Goal: Task Accomplishment & Management: Use online tool/utility

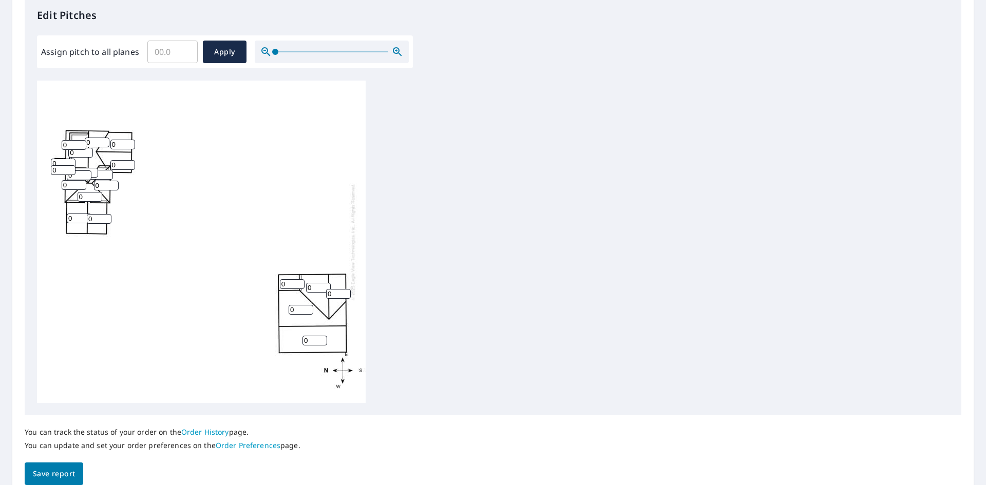
scroll to position [308, 0]
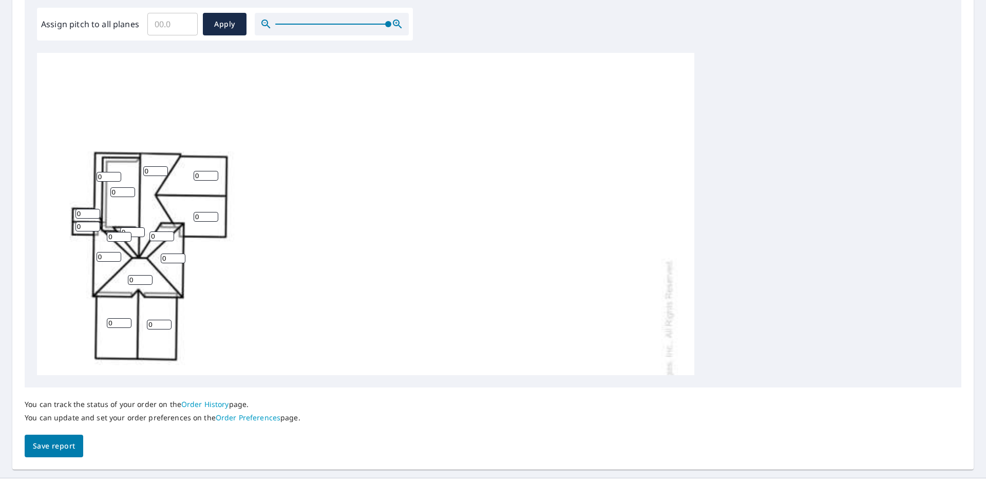
drag, startPoint x: 274, startPoint y: 24, endPoint x: 405, endPoint y: 34, distance: 130.9
click at [407, 31] on div at bounding box center [332, 24] width 154 height 23
click at [117, 174] on input "1" at bounding box center [109, 177] width 25 height 10
click at [117, 174] on input "2" at bounding box center [109, 177] width 25 height 10
click at [117, 174] on input "3" at bounding box center [109, 177] width 25 height 10
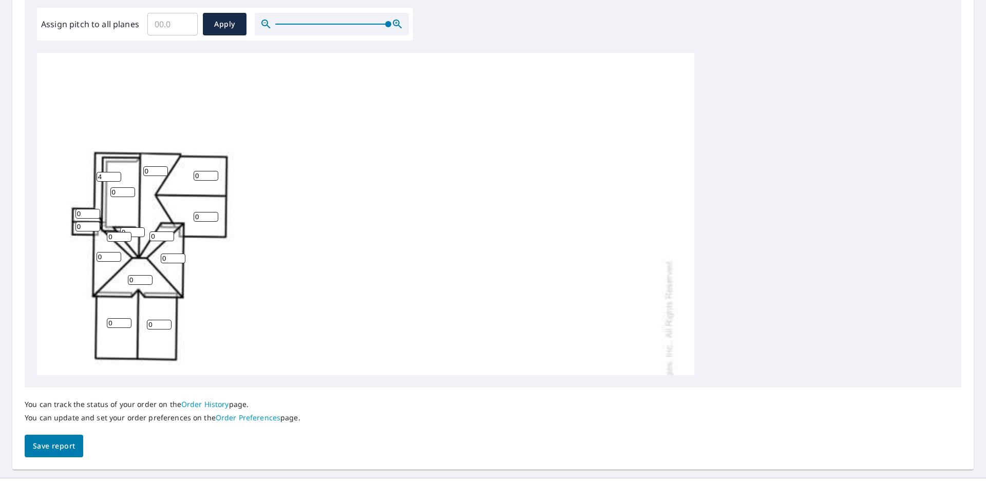
click at [117, 174] on input "4" at bounding box center [109, 177] width 25 height 10
click at [117, 174] on input "5" at bounding box center [109, 177] width 25 height 10
click at [117, 174] on input "6" at bounding box center [109, 177] width 25 height 10
click at [117, 174] on input "7" at bounding box center [109, 177] width 25 height 10
click at [117, 174] on input "8" at bounding box center [109, 177] width 25 height 10
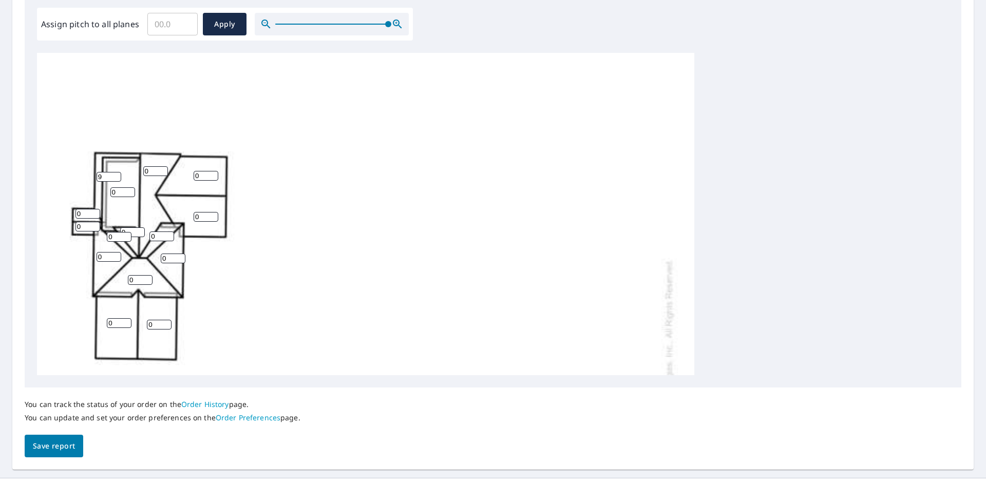
click at [117, 174] on input "9" at bounding box center [109, 177] width 25 height 10
type input "10"
click at [117, 174] on input "10" at bounding box center [109, 177] width 25 height 10
click at [122, 192] on input "0" at bounding box center [122, 192] width 25 height 10
click at [133, 190] on input "1" at bounding box center [122, 192] width 25 height 10
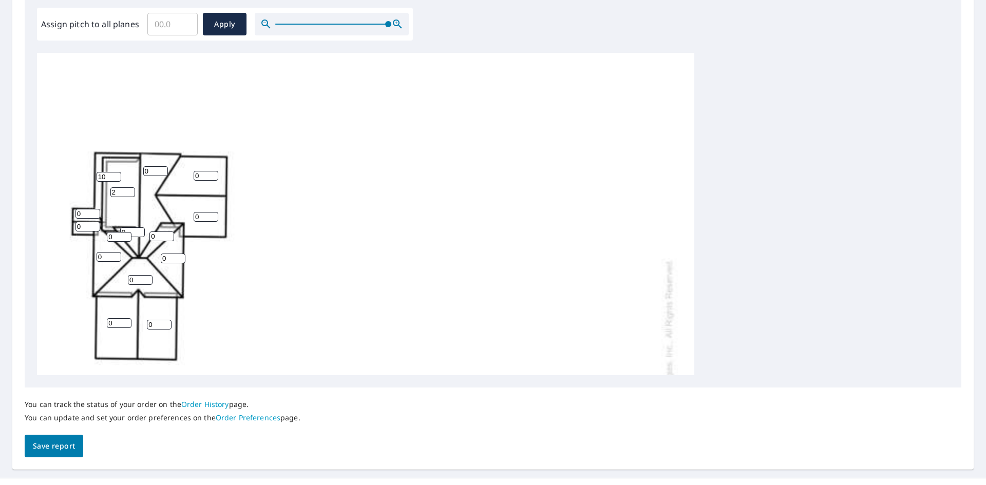
click at [133, 190] on input "2" at bounding box center [122, 192] width 25 height 10
click at [133, 190] on input "3" at bounding box center [122, 192] width 25 height 10
click at [133, 190] on input "4" at bounding box center [122, 192] width 25 height 10
click at [133, 190] on input "5" at bounding box center [122, 192] width 25 height 10
type input "4"
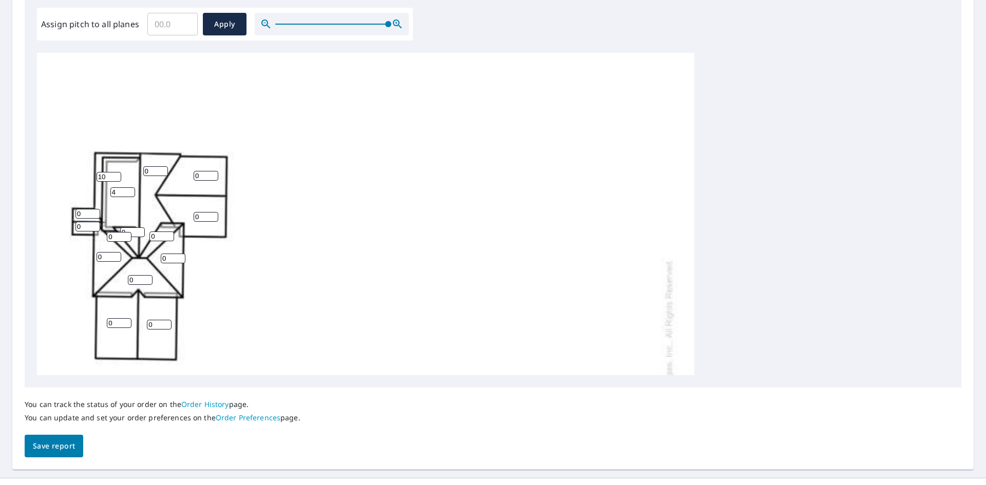
click at [133, 193] on input "4" at bounding box center [122, 192] width 25 height 10
click at [163, 166] on input "0" at bounding box center [155, 171] width 25 height 10
click at [163, 168] on input "1" at bounding box center [155, 171] width 25 height 10
click at [168, 167] on div "0 0 0 4 0 0 0 0 1 0 0 0 0 0 10 0 0 0 0 0" at bounding box center [365, 375] width 657 height 645
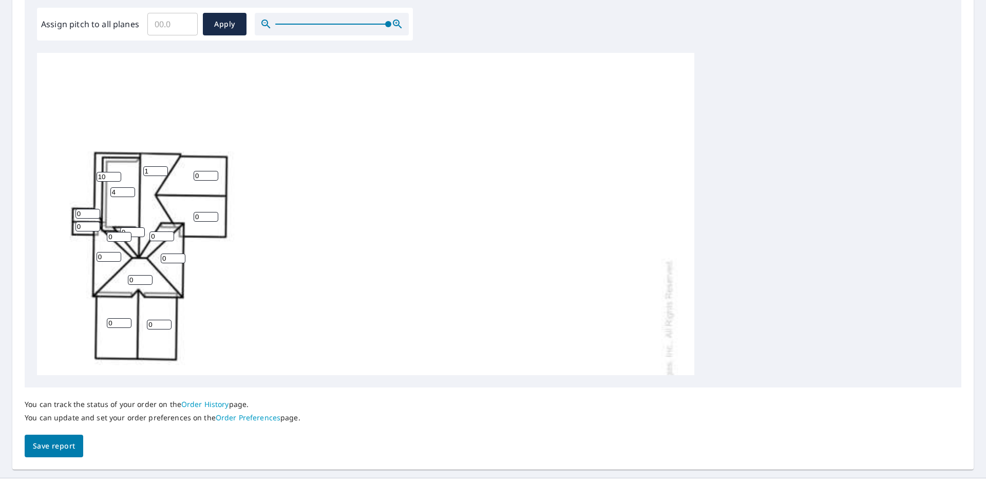
click at [167, 167] on input "1" at bounding box center [155, 171] width 25 height 10
click at [163, 168] on input "2" at bounding box center [155, 171] width 25 height 10
click at [163, 168] on input "3" at bounding box center [155, 171] width 25 height 10
click at [163, 168] on input "4" at bounding box center [155, 171] width 25 height 10
click at [163, 168] on input "5" at bounding box center [155, 171] width 25 height 10
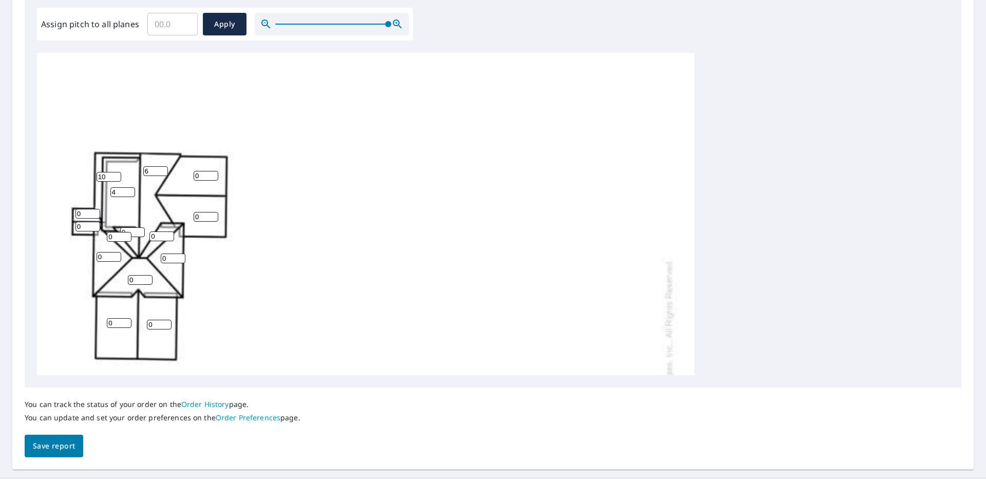
type input "6"
click at [163, 168] on input "6" at bounding box center [155, 171] width 25 height 10
click at [204, 171] on input "0" at bounding box center [206, 176] width 25 height 10
click at [214, 174] on input "1" at bounding box center [206, 176] width 25 height 10
click at [214, 174] on input "2" at bounding box center [206, 176] width 25 height 10
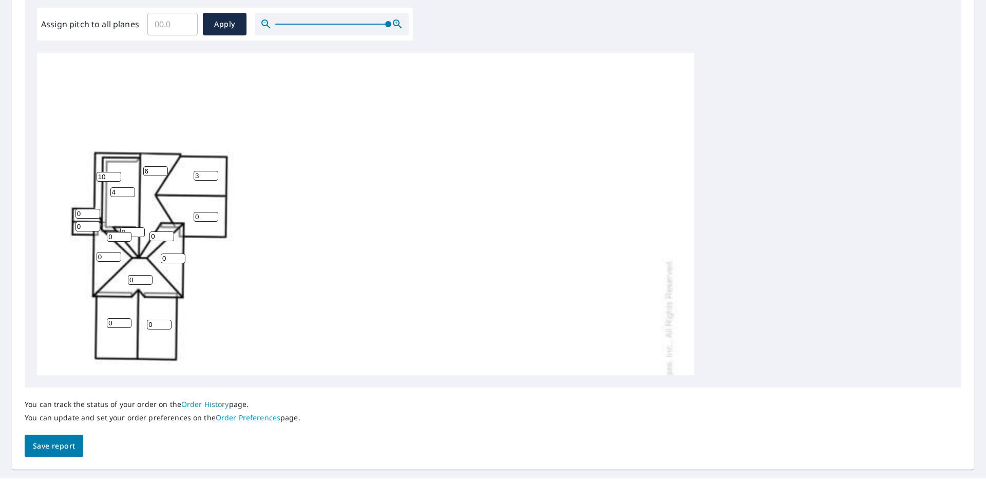
click at [214, 174] on input "3" at bounding box center [206, 176] width 25 height 10
click at [214, 174] on input "4" at bounding box center [206, 176] width 25 height 10
click at [214, 174] on input "5" at bounding box center [206, 176] width 25 height 10
type input "6"
click at [215, 172] on input "6" at bounding box center [206, 176] width 25 height 10
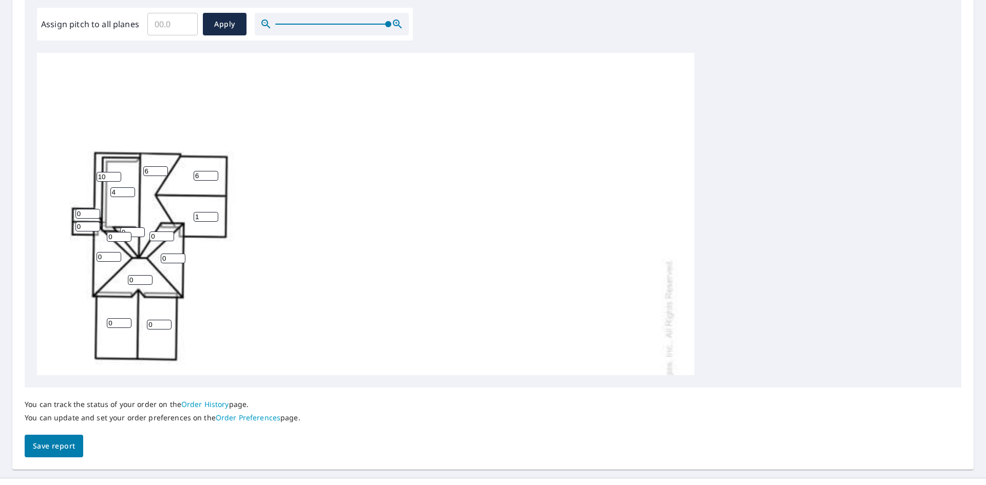
click at [213, 214] on input "1" at bounding box center [206, 217] width 25 height 10
click at [213, 214] on input "2" at bounding box center [206, 217] width 25 height 10
click at [213, 214] on input "3" at bounding box center [206, 217] width 25 height 10
click at [213, 214] on input "4" at bounding box center [206, 217] width 25 height 10
click at [213, 214] on input "5" at bounding box center [206, 217] width 25 height 10
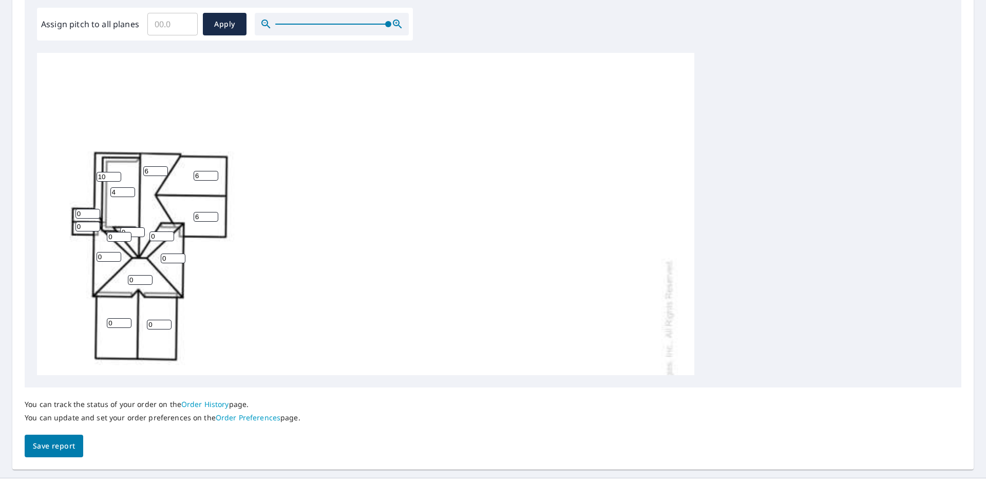
type input "6"
click at [213, 214] on input "6" at bounding box center [206, 217] width 25 height 10
click at [139, 232] on input "1" at bounding box center [132, 233] width 25 height 10
click at [141, 227] on div "0 0 0 4 0 0 0 6 6 6 0 0 0 0 10 0 1 0 0 0" at bounding box center [365, 375] width 657 height 645
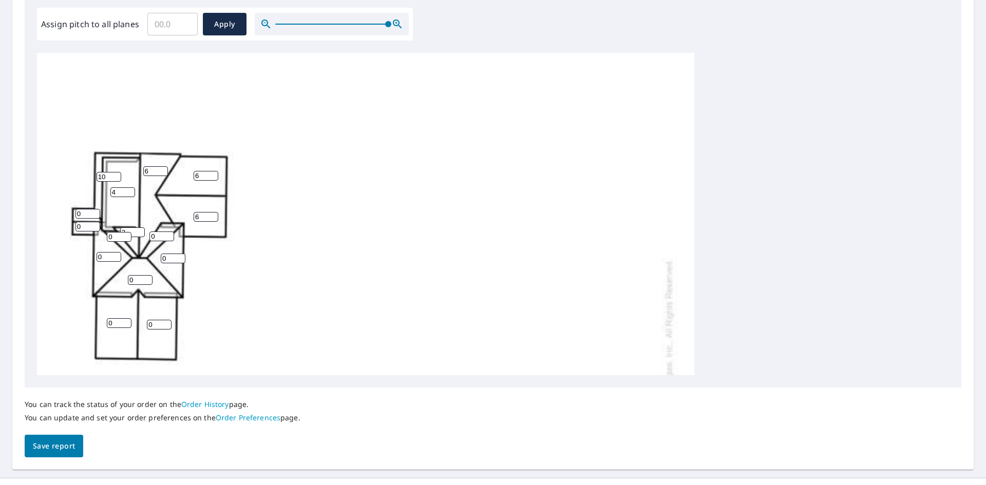
click at [143, 230] on input "2" at bounding box center [132, 233] width 25 height 10
click at [143, 230] on input "3" at bounding box center [132, 233] width 25 height 10
click at [143, 230] on input "4" at bounding box center [132, 233] width 25 height 10
click at [143, 230] on input "5" at bounding box center [132, 233] width 25 height 10
type input "6"
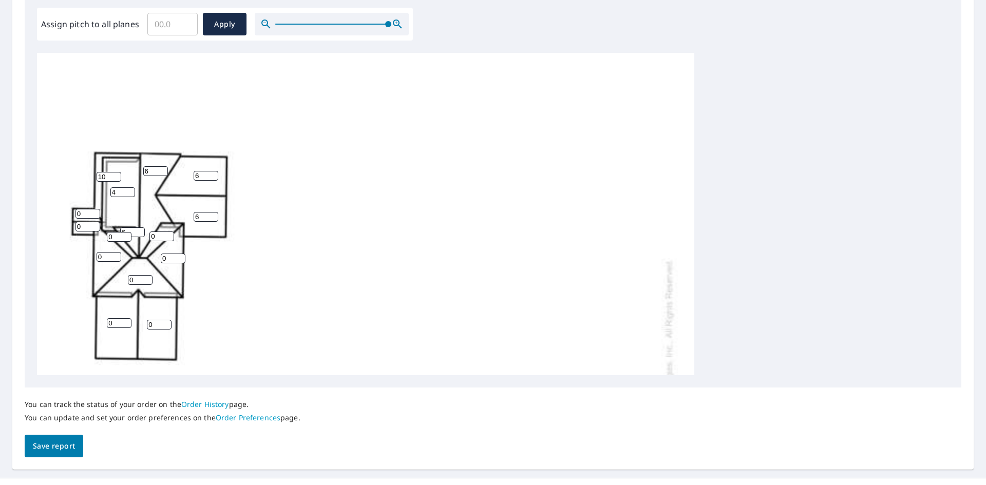
click at [143, 230] on input "6" at bounding box center [132, 233] width 25 height 10
click at [86, 214] on input "0" at bounding box center [88, 214] width 25 height 10
click at [96, 212] on input "1" at bounding box center [88, 214] width 25 height 10
click at [96, 212] on input "2" at bounding box center [88, 214] width 25 height 10
click at [96, 212] on input "3" at bounding box center [88, 214] width 25 height 10
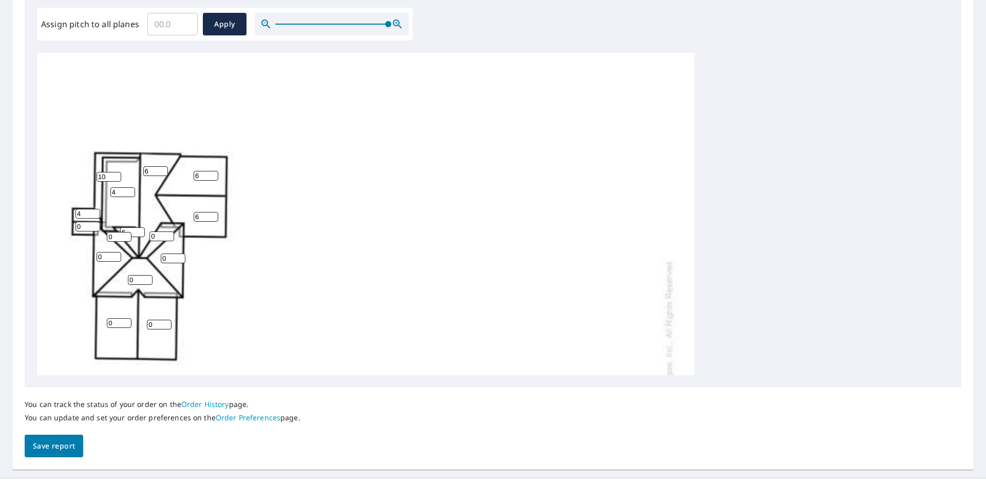
click at [96, 212] on input "4" at bounding box center [88, 214] width 25 height 10
click at [96, 212] on input "5" at bounding box center [88, 214] width 25 height 10
type input "6"
click at [96, 212] on input "6" at bounding box center [88, 214] width 25 height 10
click at [96, 225] on input "1" at bounding box center [88, 227] width 25 height 10
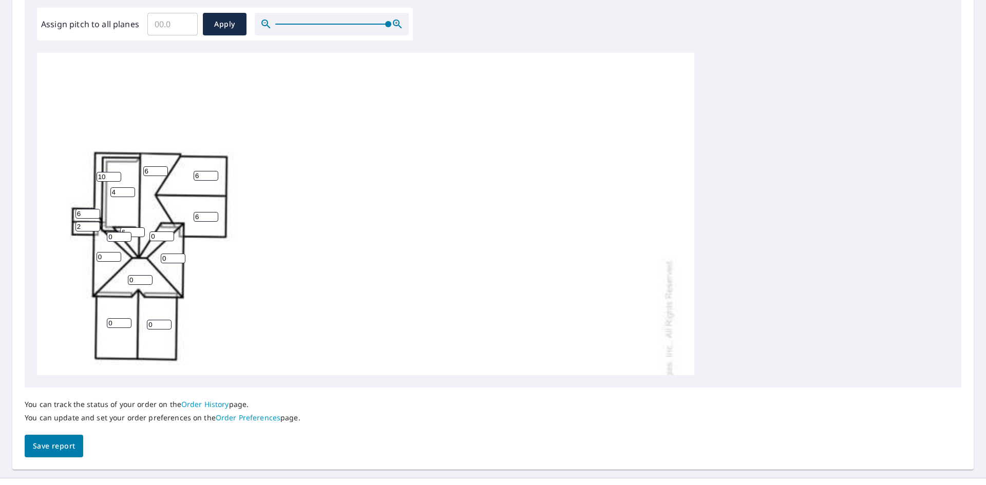
click at [96, 225] on input "2" at bounding box center [88, 227] width 25 height 10
click at [96, 225] on input "3" at bounding box center [88, 227] width 25 height 10
click at [96, 225] on input "4" at bounding box center [88, 227] width 25 height 10
click at [96, 225] on input "5" at bounding box center [88, 227] width 25 height 10
type input "6"
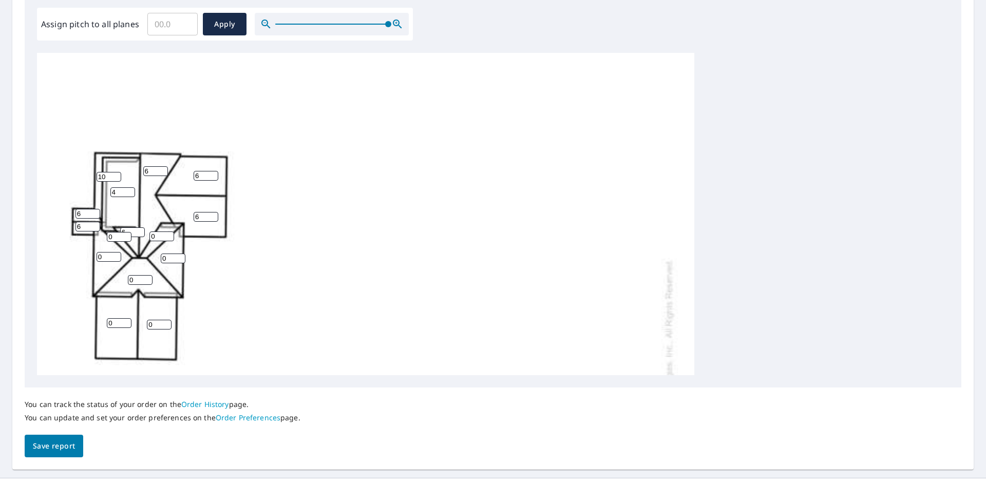
click at [96, 225] on input "6" at bounding box center [88, 227] width 25 height 10
click at [167, 234] on input "1" at bounding box center [161, 237] width 25 height 10
click at [167, 234] on input "2" at bounding box center [161, 237] width 25 height 10
click at [167, 234] on input "3" at bounding box center [161, 237] width 25 height 10
click at [167, 234] on input "4" at bounding box center [161, 237] width 25 height 10
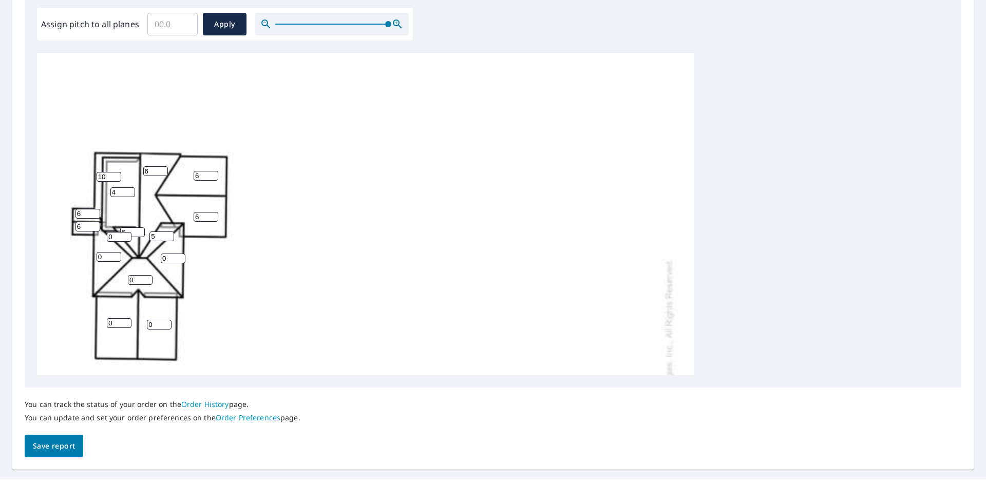
click at [167, 234] on input "5" at bounding box center [161, 237] width 25 height 10
type input "6"
click at [167, 234] on input "6" at bounding box center [161, 237] width 25 height 10
click at [128, 235] on input "1" at bounding box center [119, 237] width 25 height 10
click at [128, 235] on input "2" at bounding box center [119, 237] width 25 height 10
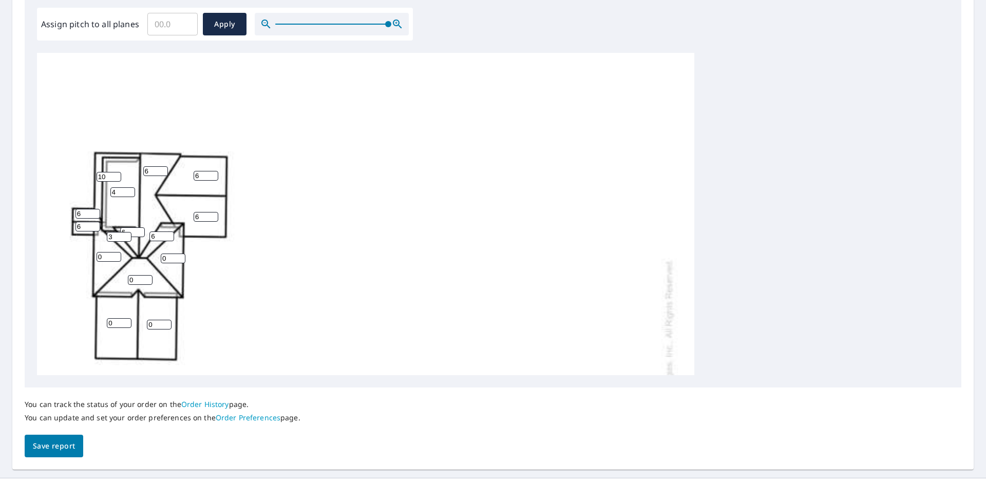
click at [128, 235] on input "3" at bounding box center [119, 237] width 25 height 10
type input "4"
click at [128, 235] on input "4" at bounding box center [119, 237] width 25 height 10
click at [180, 257] on input "1" at bounding box center [173, 259] width 25 height 10
click at [180, 255] on input "2" at bounding box center [173, 259] width 25 height 10
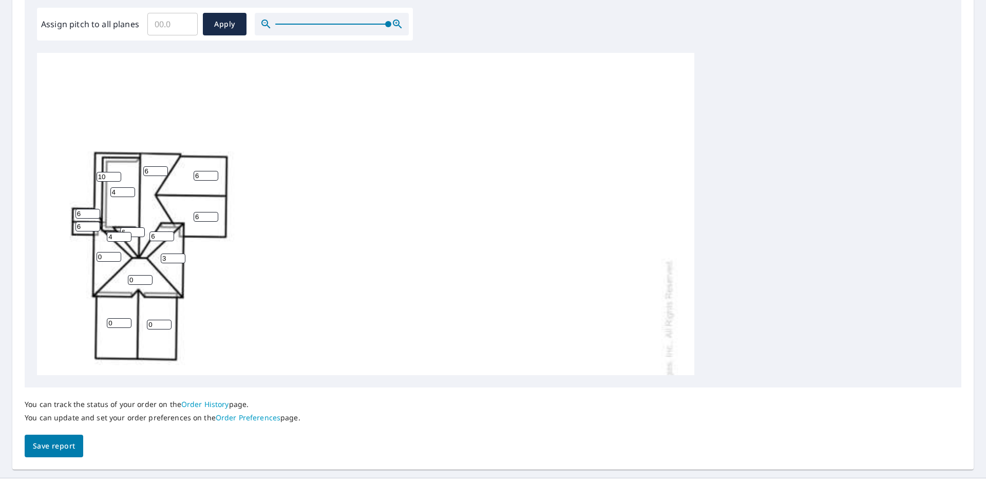
click at [180, 255] on input "3" at bounding box center [173, 259] width 25 height 10
click at [180, 255] on input "4" at bounding box center [173, 259] width 25 height 10
click at [180, 255] on input "5" at bounding box center [173, 259] width 25 height 10
type input "6"
click at [180, 255] on input "6" at bounding box center [173, 259] width 25 height 10
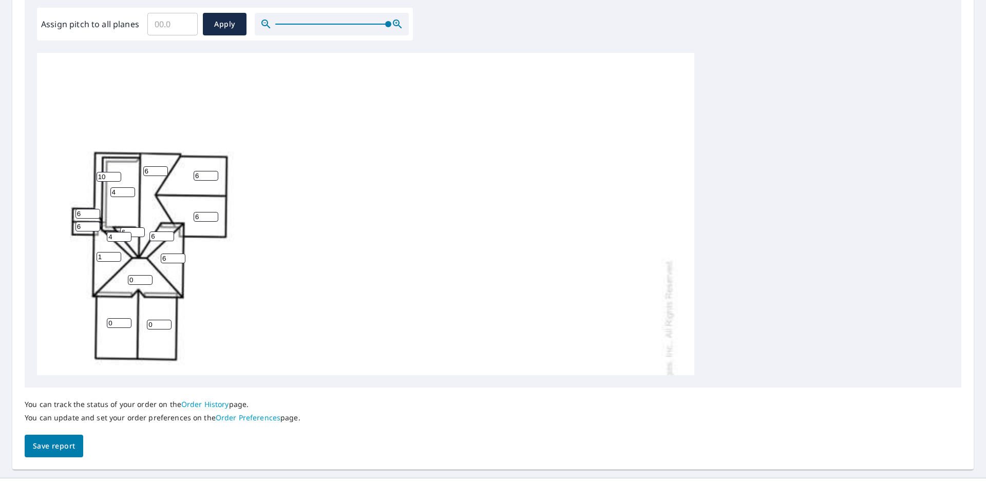
click at [119, 255] on input "1" at bounding box center [109, 257] width 25 height 10
click at [119, 255] on input "2" at bounding box center [109, 257] width 25 height 10
click at [119, 255] on input "3" at bounding box center [109, 257] width 25 height 10
click at [119, 255] on input "4" at bounding box center [109, 257] width 25 height 10
click at [119, 255] on input "5" at bounding box center [109, 257] width 25 height 10
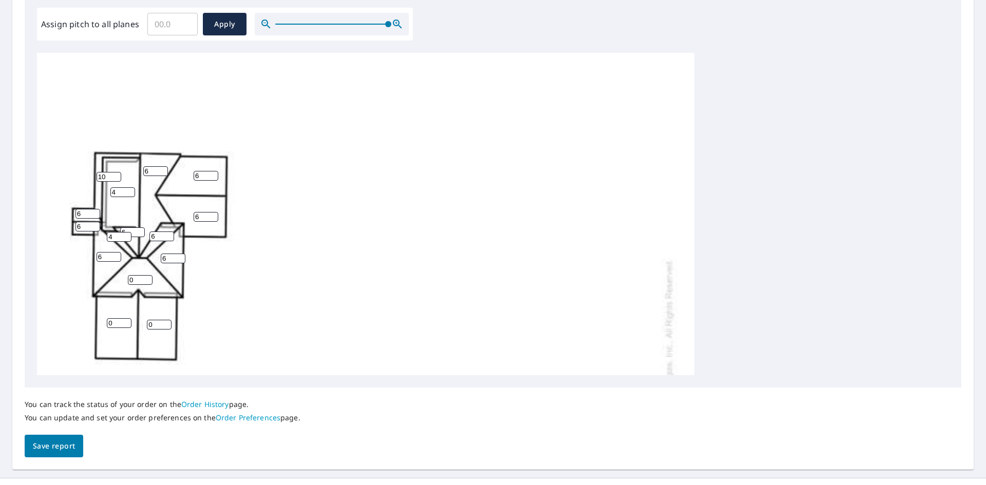
type input "6"
click at [119, 255] on input "6" at bounding box center [109, 257] width 25 height 10
click at [146, 277] on input "1" at bounding box center [140, 280] width 25 height 10
click at [146, 277] on input "2" at bounding box center [140, 280] width 25 height 10
click at [146, 277] on input "3" at bounding box center [140, 280] width 25 height 10
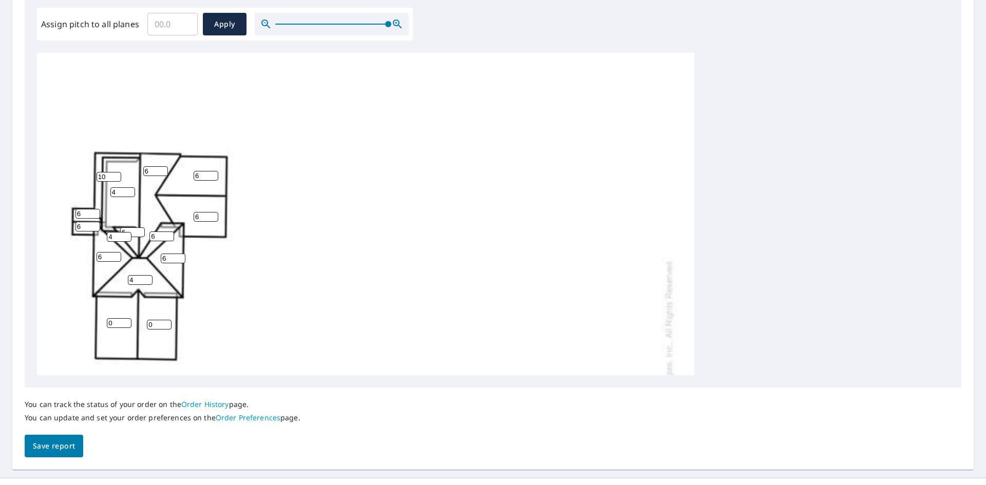
click at [146, 277] on input "4" at bounding box center [140, 280] width 25 height 10
click at [146, 277] on input "5" at bounding box center [140, 280] width 25 height 10
type input "6"
click at [147, 279] on input "6" at bounding box center [140, 280] width 25 height 10
click at [127, 320] on input "1" at bounding box center [119, 323] width 25 height 10
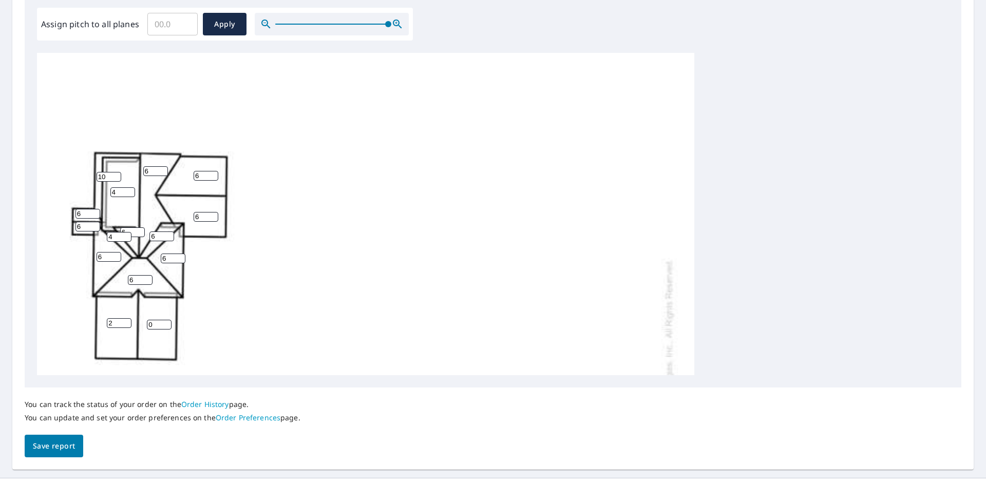
click at [127, 320] on input "2" at bounding box center [119, 323] width 25 height 10
click at [127, 320] on input "3" at bounding box center [119, 323] width 25 height 10
click at [127, 320] on input "4" at bounding box center [119, 323] width 25 height 10
click at [127, 320] on input "5" at bounding box center [119, 323] width 25 height 10
type input "6"
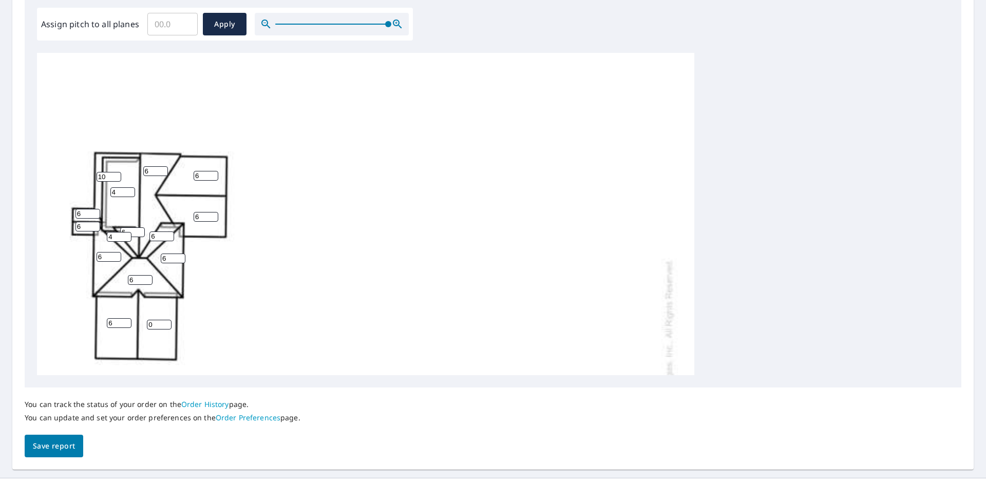
click at [127, 320] on input "6" at bounding box center [119, 323] width 25 height 10
click at [167, 322] on input "1" at bounding box center [159, 325] width 25 height 10
click at [167, 322] on input "2" at bounding box center [159, 325] width 25 height 10
click at [167, 322] on input "3" at bounding box center [159, 325] width 25 height 10
click at [167, 322] on input "4" at bounding box center [159, 325] width 25 height 10
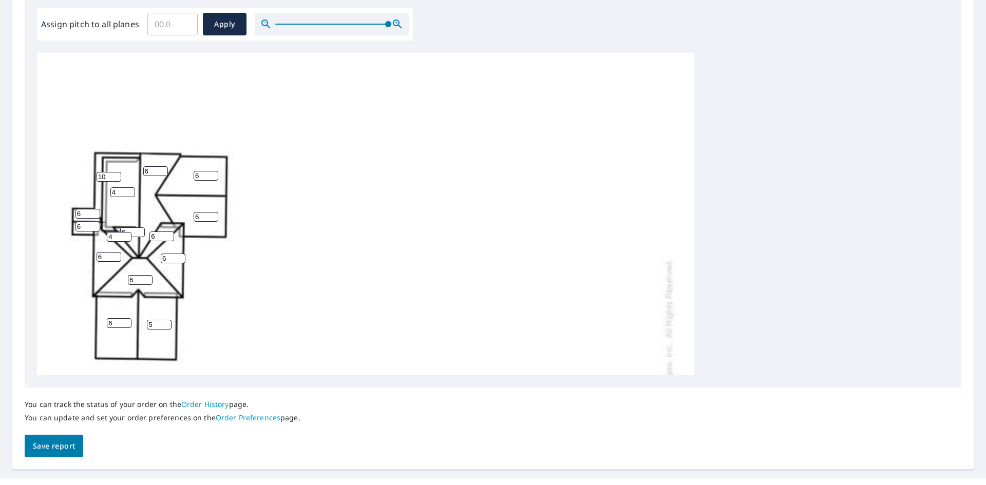
click at [167, 322] on input "5" at bounding box center [159, 325] width 25 height 10
type input "6"
click at [167, 322] on input "6" at bounding box center [159, 325] width 25 height 10
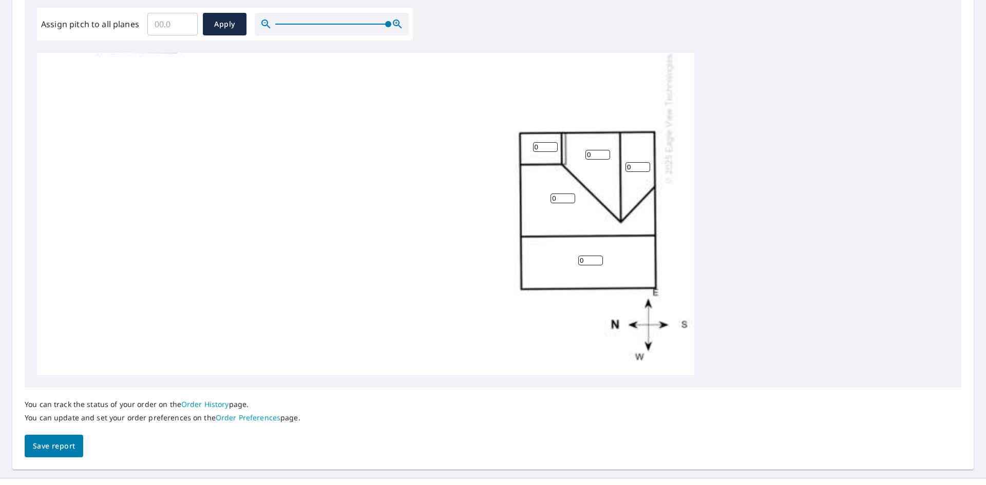
click at [548, 147] on input "0" at bounding box center [545, 147] width 25 height 10
type input "1"
click at [553, 143] on input "1" at bounding box center [545, 147] width 25 height 10
click at [607, 154] on input "1" at bounding box center [598, 155] width 25 height 10
click at [607, 154] on input "2" at bounding box center [598, 155] width 25 height 10
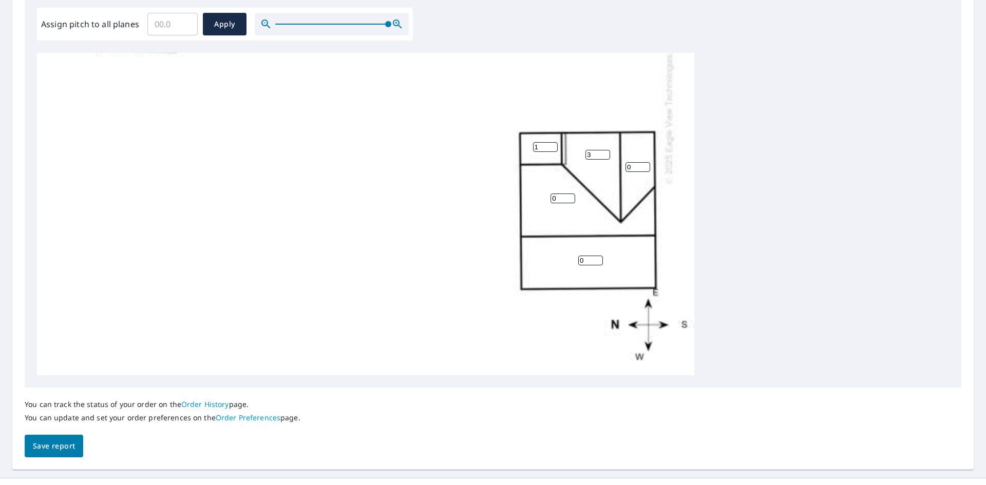
click at [607, 154] on input "3" at bounding box center [598, 155] width 25 height 10
click at [607, 154] on input "4" at bounding box center [598, 155] width 25 height 10
click at [607, 154] on input "5" at bounding box center [598, 155] width 25 height 10
type input "6"
click at [607, 154] on input "6" at bounding box center [598, 155] width 25 height 10
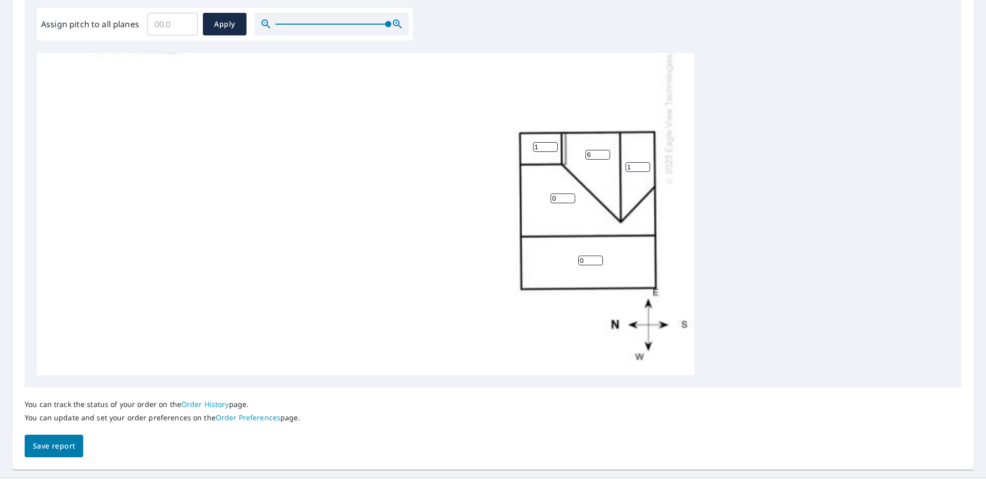
click at [646, 165] on input "1" at bounding box center [638, 167] width 25 height 10
click at [646, 165] on input "2" at bounding box center [638, 167] width 25 height 10
click at [646, 165] on input "3" at bounding box center [638, 167] width 25 height 10
click at [646, 165] on input "4" at bounding box center [638, 167] width 25 height 10
click at [646, 165] on input "5" at bounding box center [638, 167] width 25 height 10
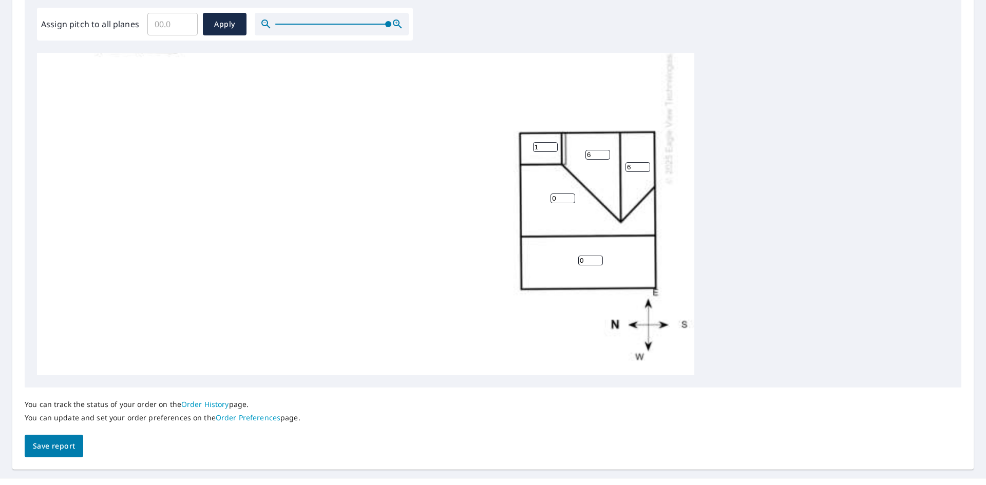
type input "6"
click at [646, 165] on input "6" at bounding box center [638, 167] width 25 height 10
click at [571, 196] on input "1" at bounding box center [563, 199] width 25 height 10
click at [571, 196] on input "2" at bounding box center [563, 199] width 25 height 10
click at [571, 196] on input "3" at bounding box center [563, 199] width 25 height 10
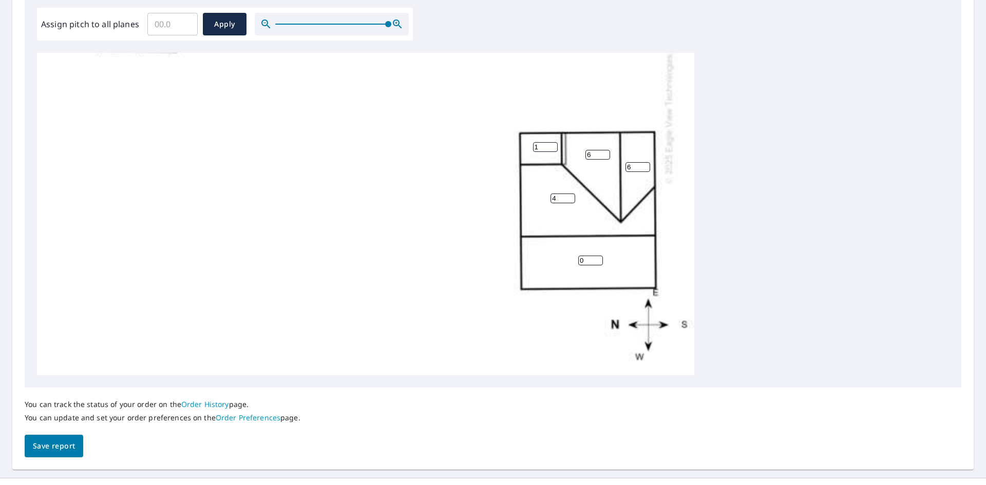
click at [571, 196] on input "4" at bounding box center [563, 199] width 25 height 10
click at [571, 196] on input "5" at bounding box center [563, 199] width 25 height 10
type input "6"
click at [571, 196] on input "6" at bounding box center [563, 199] width 25 height 10
click at [598, 257] on input "1" at bounding box center [590, 261] width 25 height 10
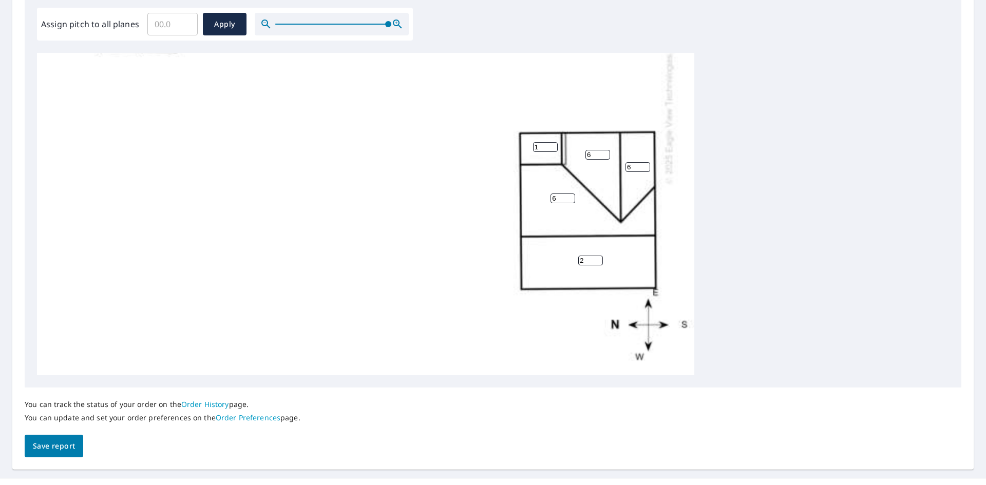
click at [598, 257] on input "2" at bounding box center [590, 261] width 25 height 10
click at [598, 257] on input "3" at bounding box center [590, 261] width 25 height 10
click at [598, 257] on input "4" at bounding box center [590, 261] width 25 height 10
click at [598, 257] on input "5" at bounding box center [590, 261] width 25 height 10
type input "6"
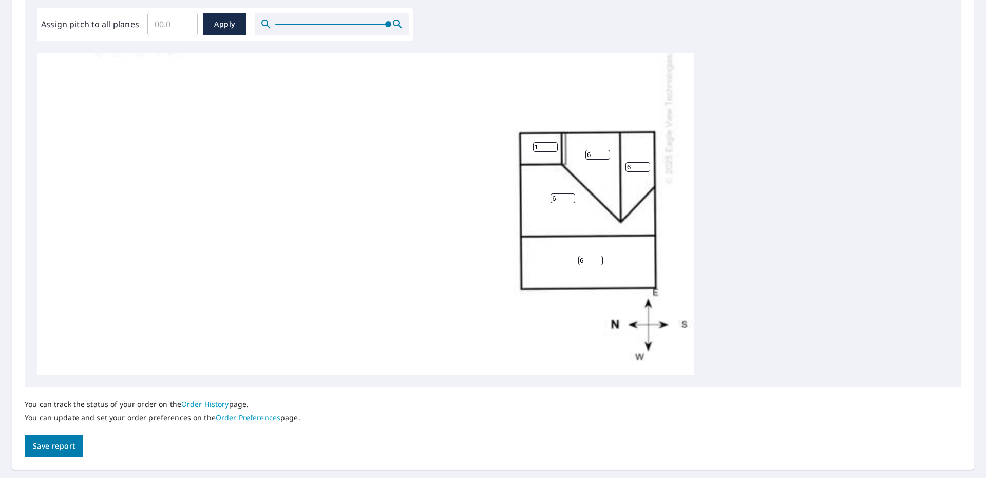
click at [598, 257] on input "6" at bounding box center [590, 261] width 25 height 10
click at [47, 441] on span "Save report" at bounding box center [54, 446] width 42 height 13
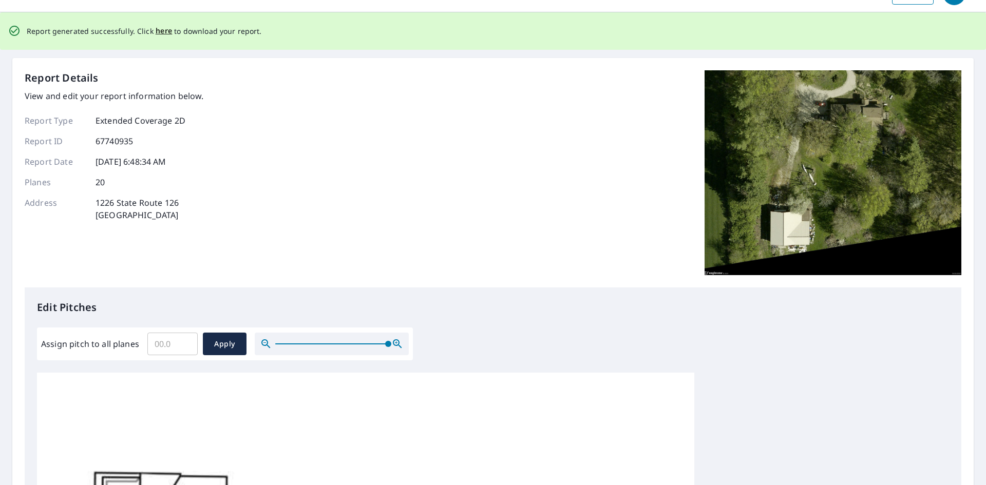
scroll to position [0, 0]
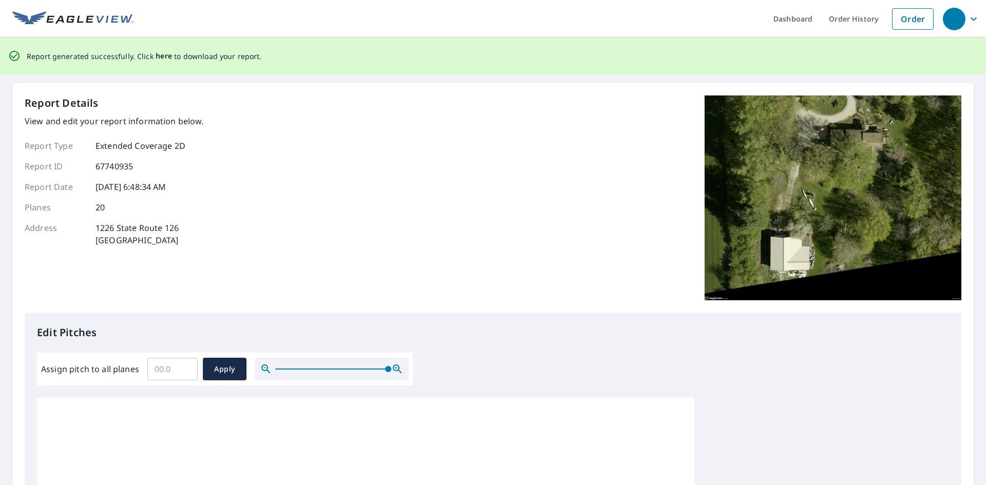
click at [156, 53] on span "here" at bounding box center [164, 56] width 17 height 13
